Goal: Information Seeking & Learning: Check status

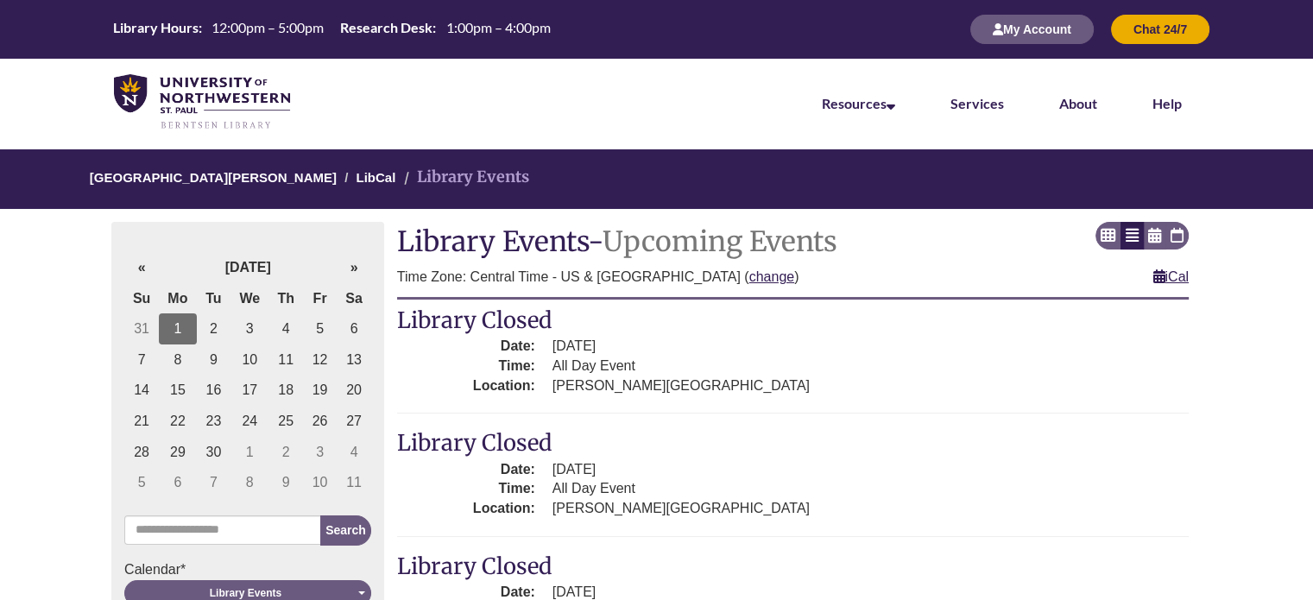
click at [169, 327] on td "1" at bounding box center [178, 328] width 38 height 31
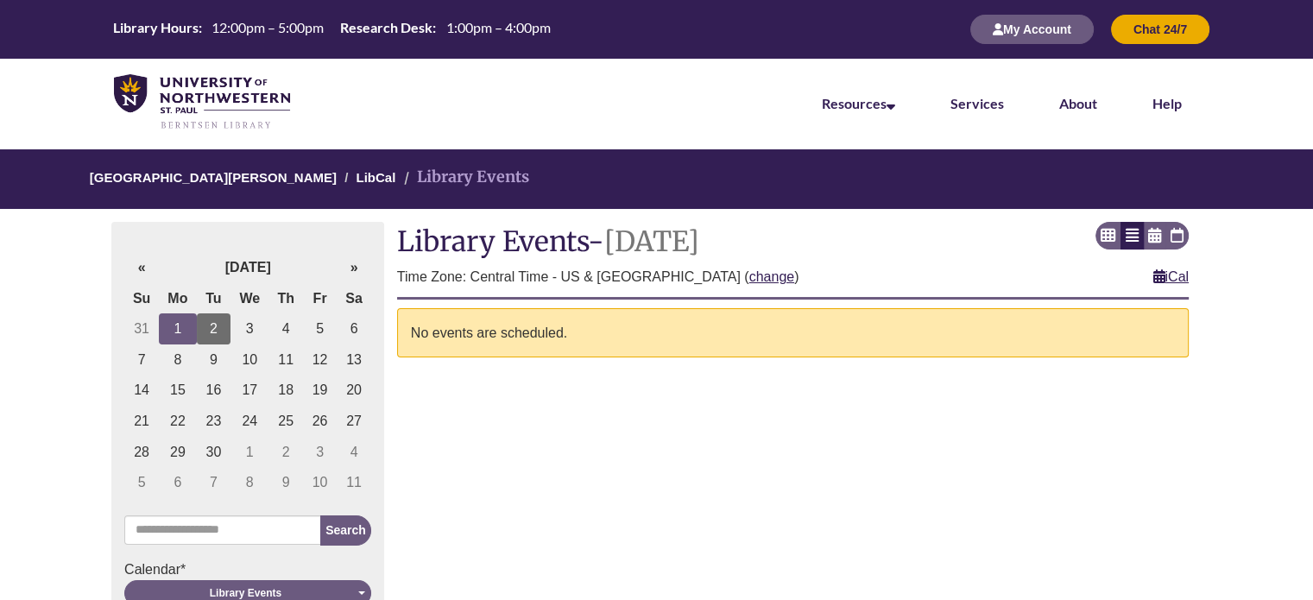
click at [205, 331] on td "2" at bounding box center [214, 328] width 34 height 31
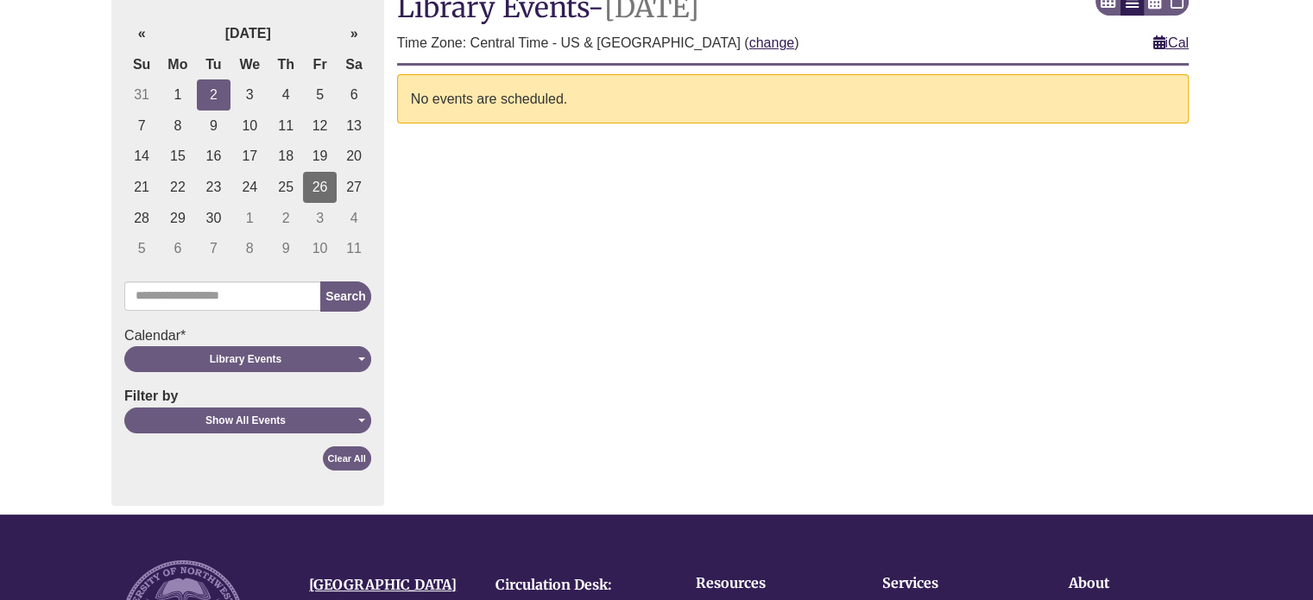
scroll to position [235, 0]
click at [272, 360] on div "Library Events" at bounding box center [245, 358] width 232 height 16
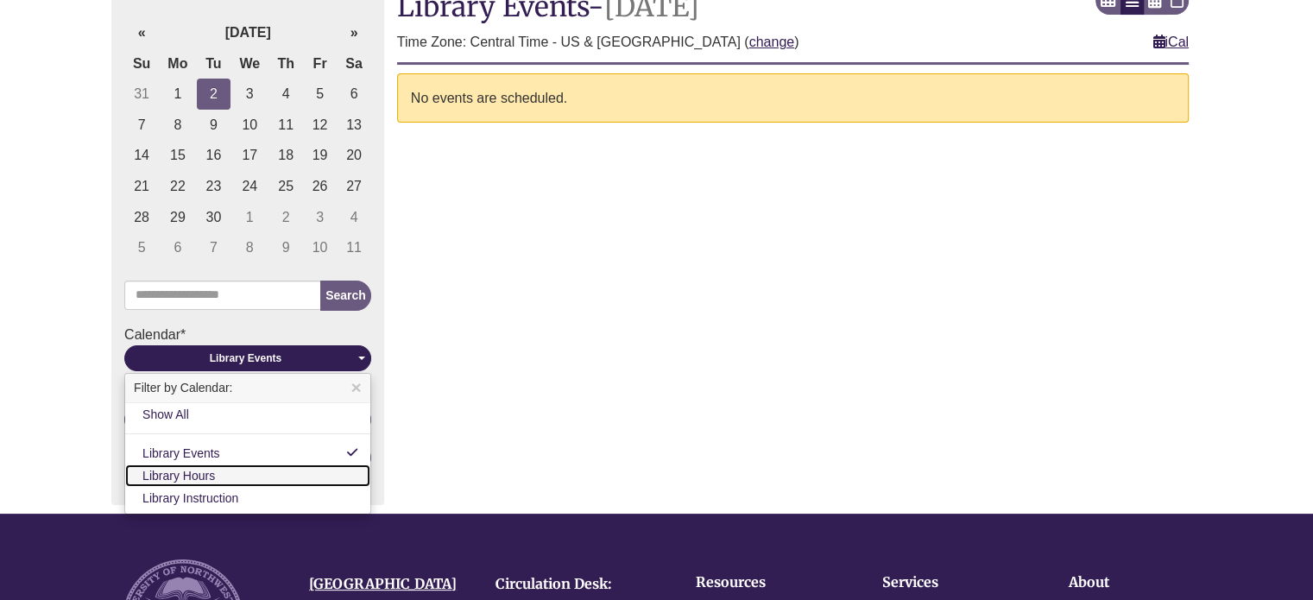
click at [273, 474] on link "Library Hours" at bounding box center [247, 475] width 245 height 22
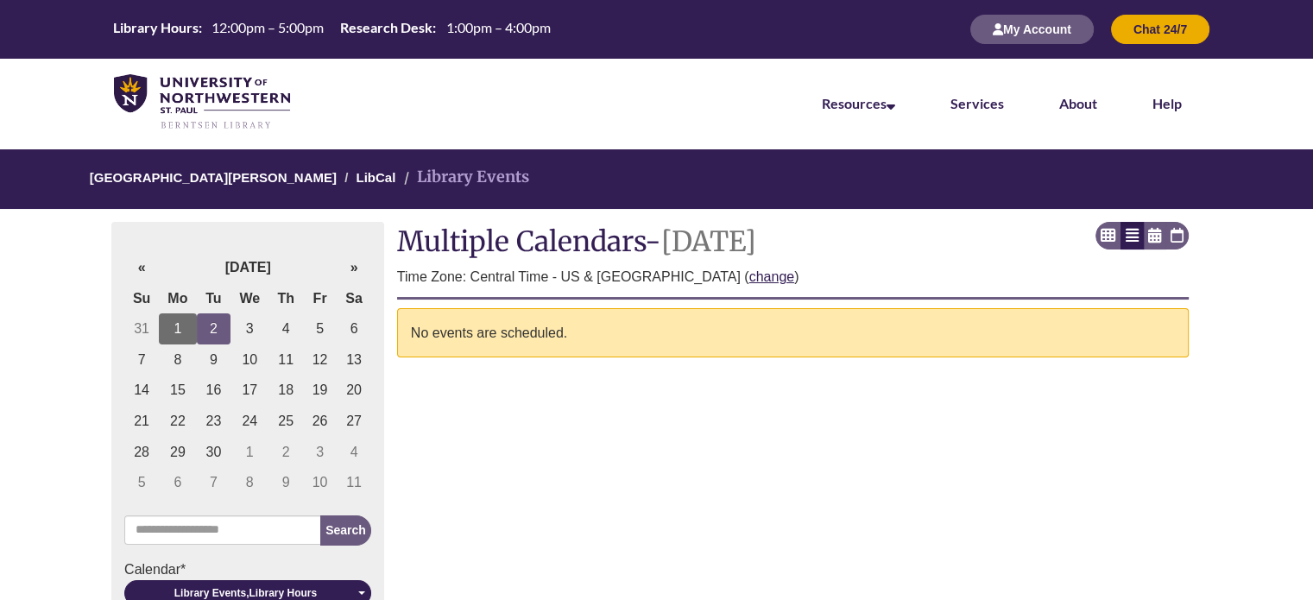
click at [173, 327] on td "1" at bounding box center [178, 328] width 38 height 31
click at [218, 321] on td "2" at bounding box center [214, 328] width 34 height 31
